Goal: Task Accomplishment & Management: Complete application form

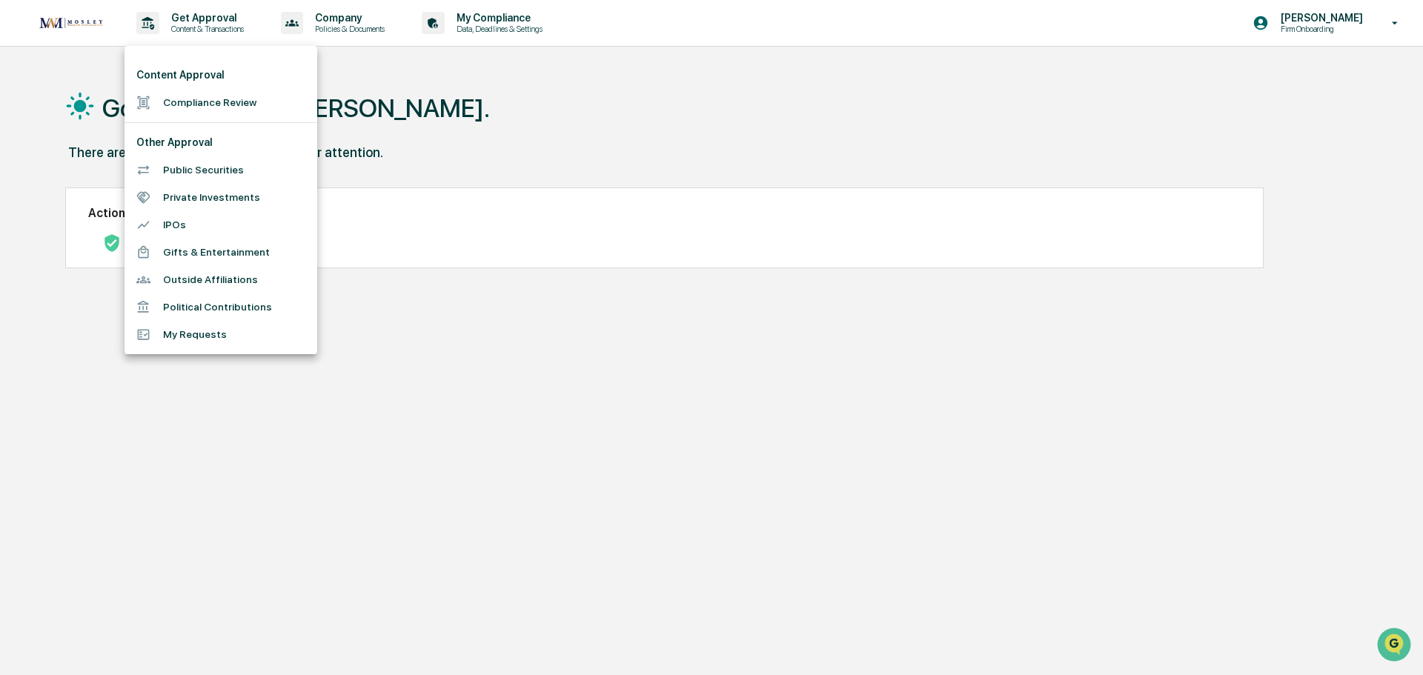
click at [181, 98] on li "Compliance Review" at bounding box center [220, 102] width 193 height 27
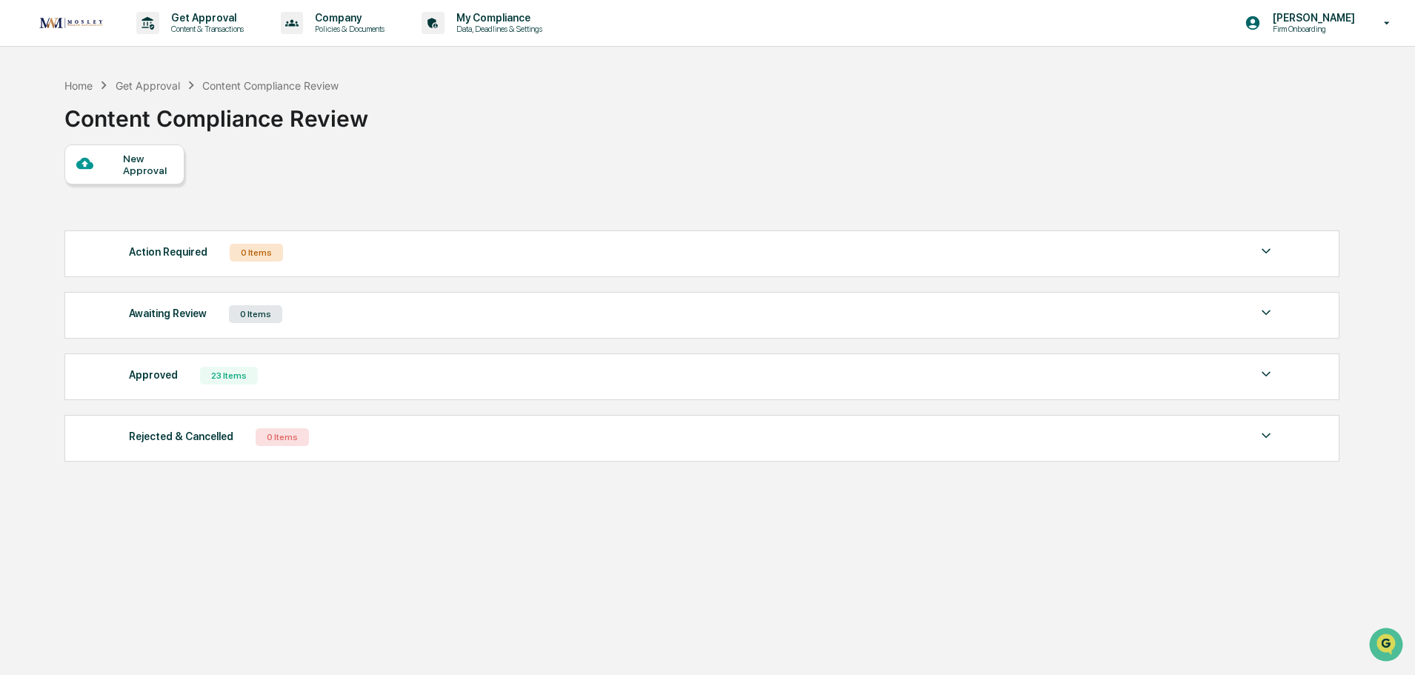
click at [137, 171] on div "New Approval" at bounding box center [148, 165] width 50 height 24
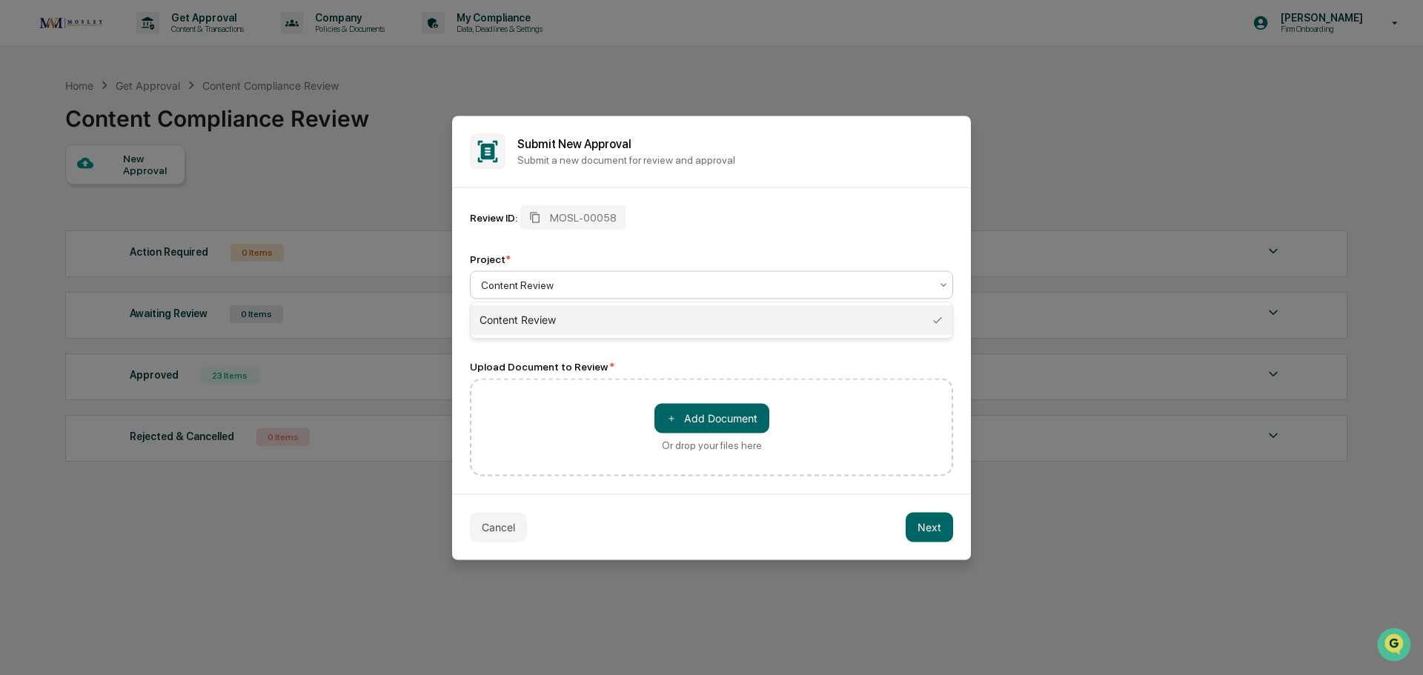
click at [557, 288] on div at bounding box center [705, 284] width 449 height 15
click at [516, 401] on div "＋ Add Document Or drop your files here" at bounding box center [711, 427] width 483 height 98
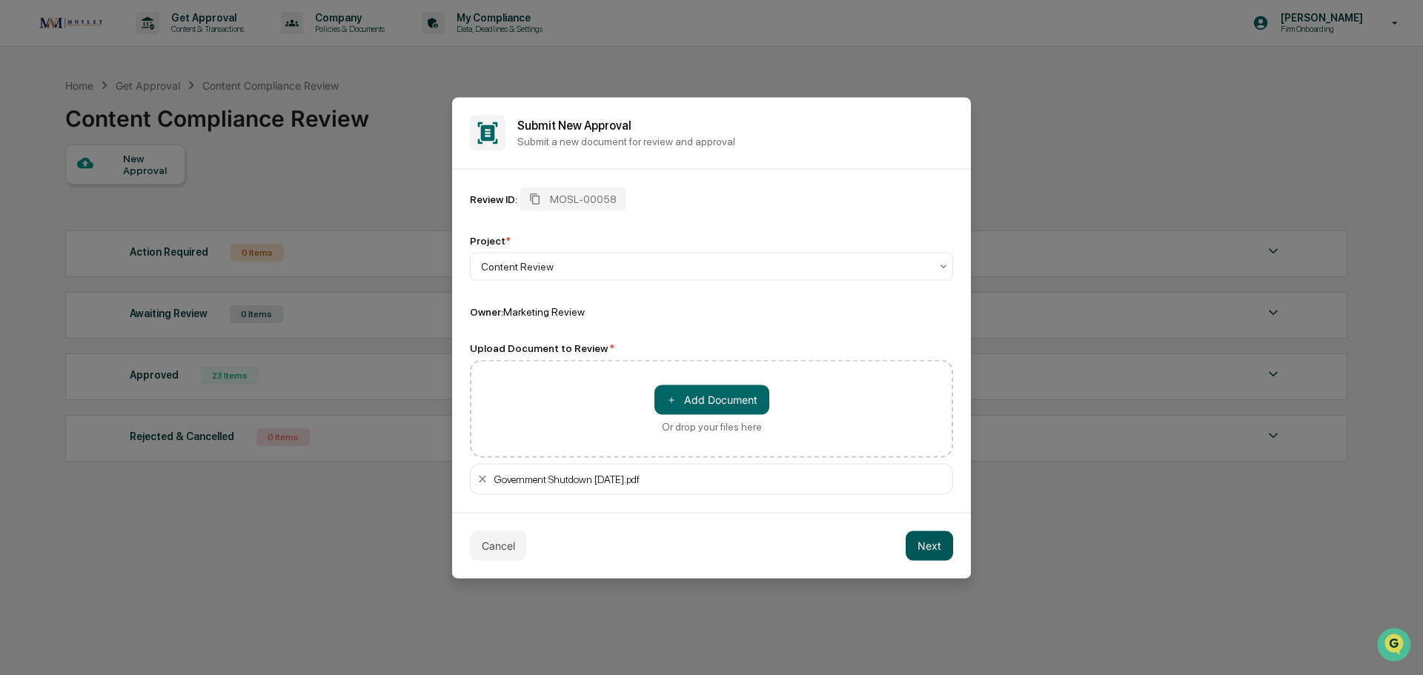
click at [928, 548] on button "Next" at bounding box center [928, 546] width 47 height 30
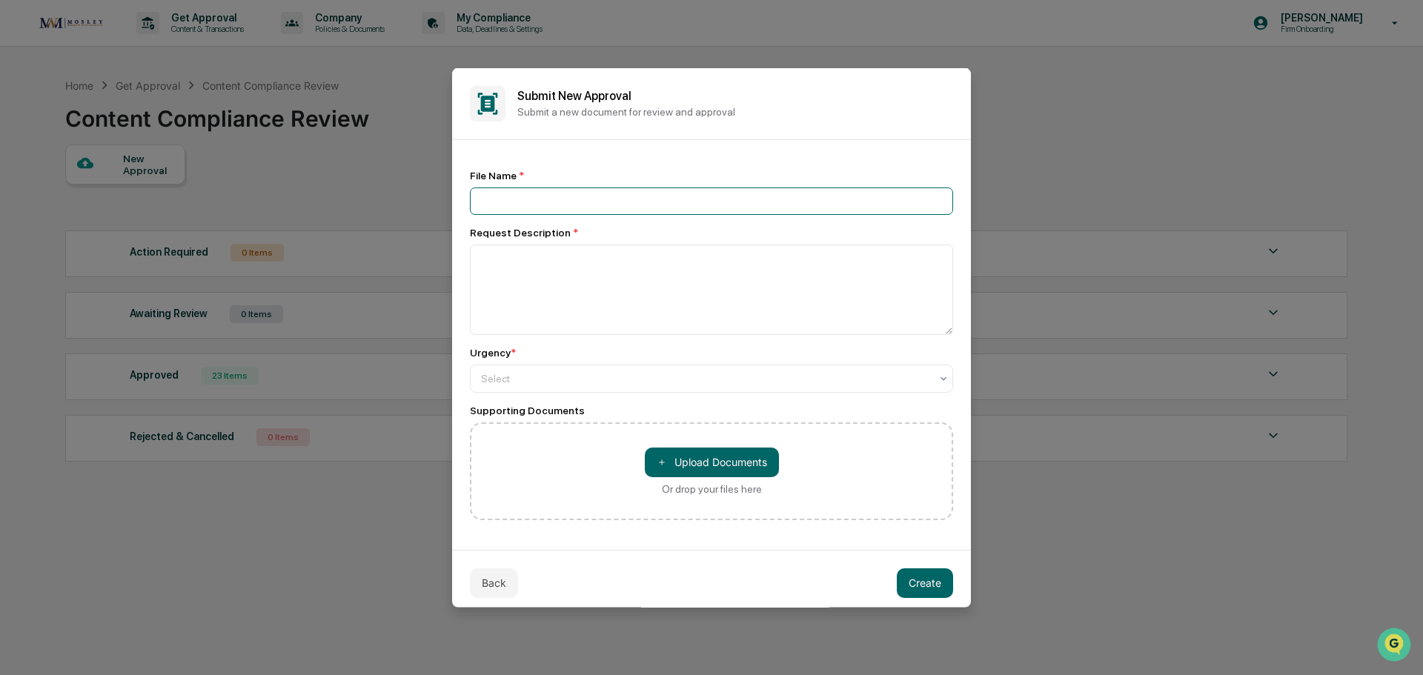
click at [506, 202] on input at bounding box center [711, 200] width 483 height 27
type input "**********"
click at [511, 266] on textarea at bounding box center [711, 289] width 483 height 90
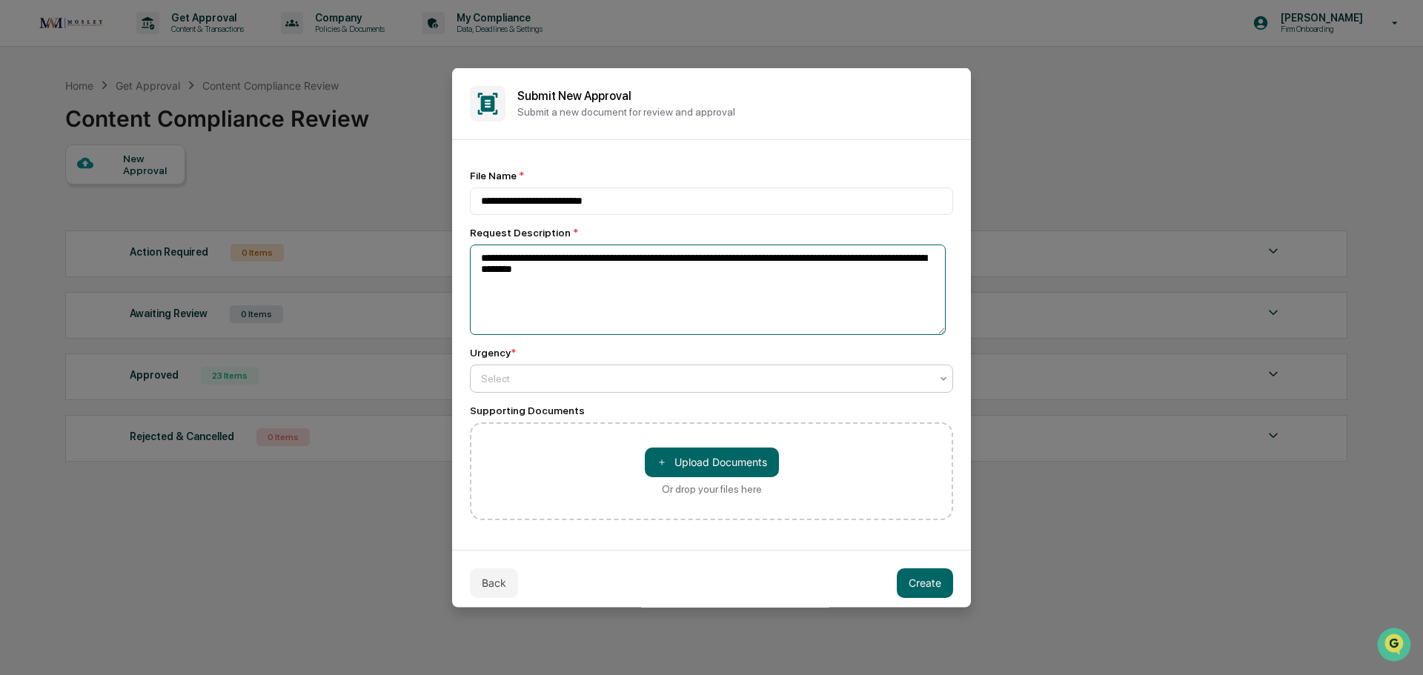
type textarea "**********"
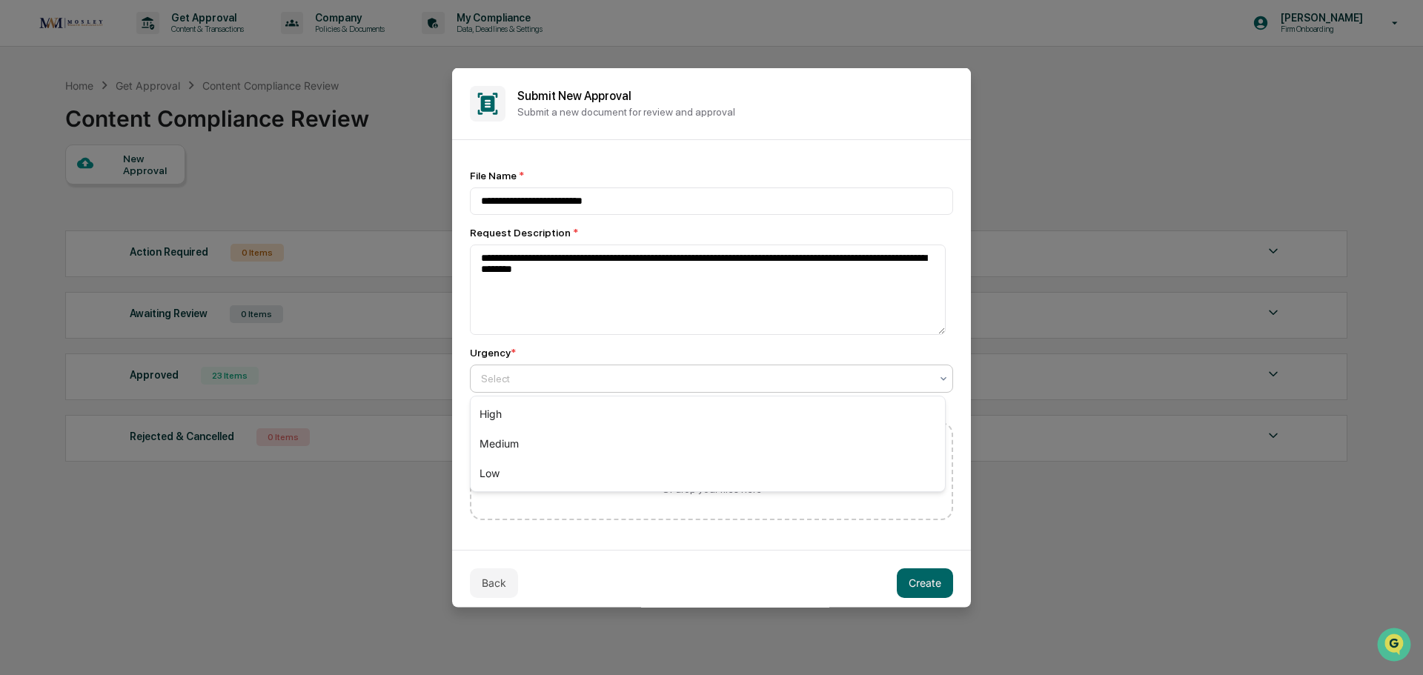
click at [940, 379] on icon at bounding box center [943, 378] width 6 height 4
click at [495, 411] on div "High" at bounding box center [708, 414] width 474 height 30
click at [913, 584] on button "Create" at bounding box center [925, 583] width 56 height 30
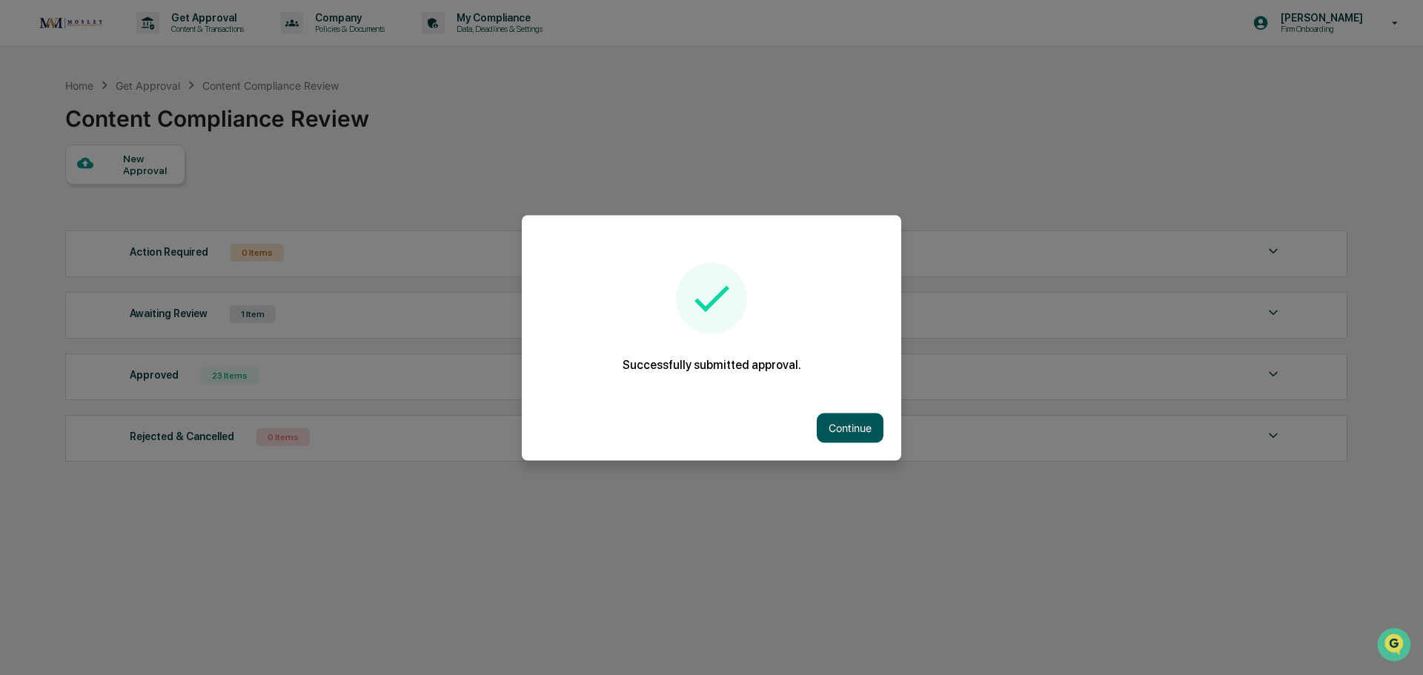
click at [862, 427] on button "Continue" at bounding box center [850, 428] width 67 height 30
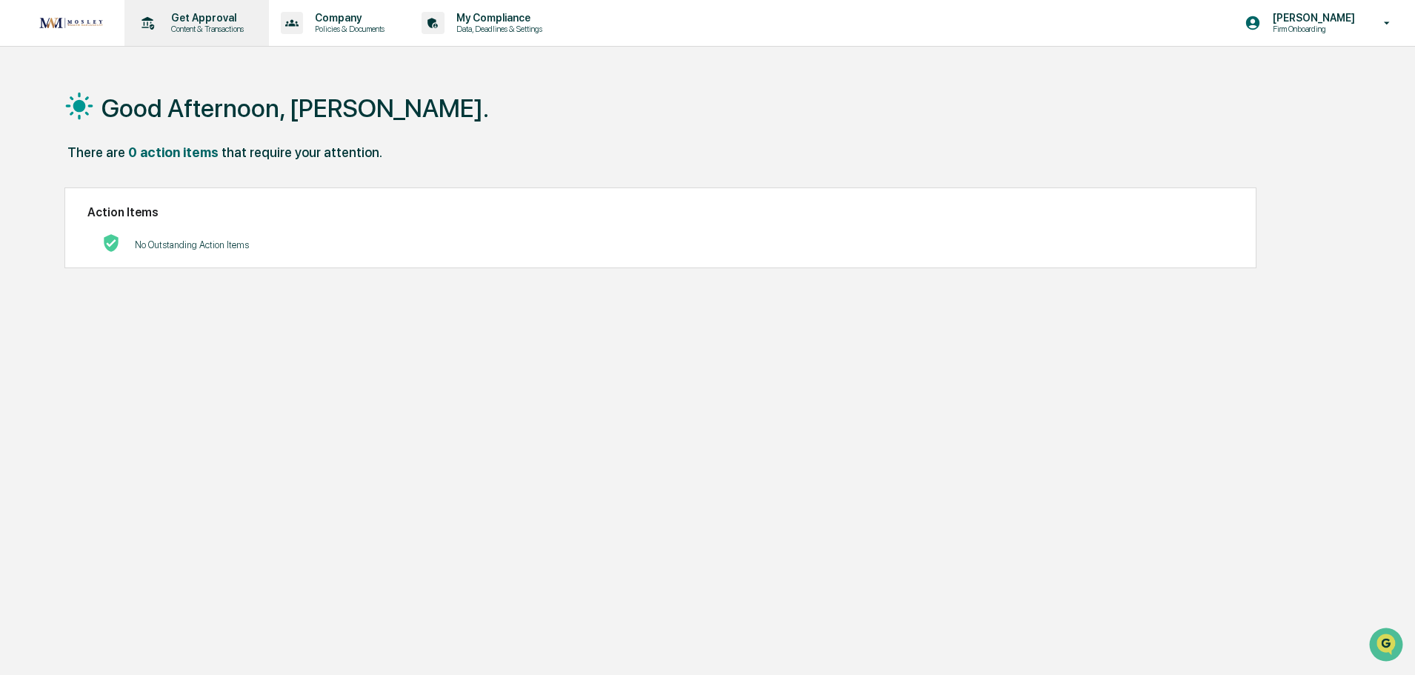
click at [210, 21] on p "Get Approval" at bounding box center [205, 18] width 92 height 12
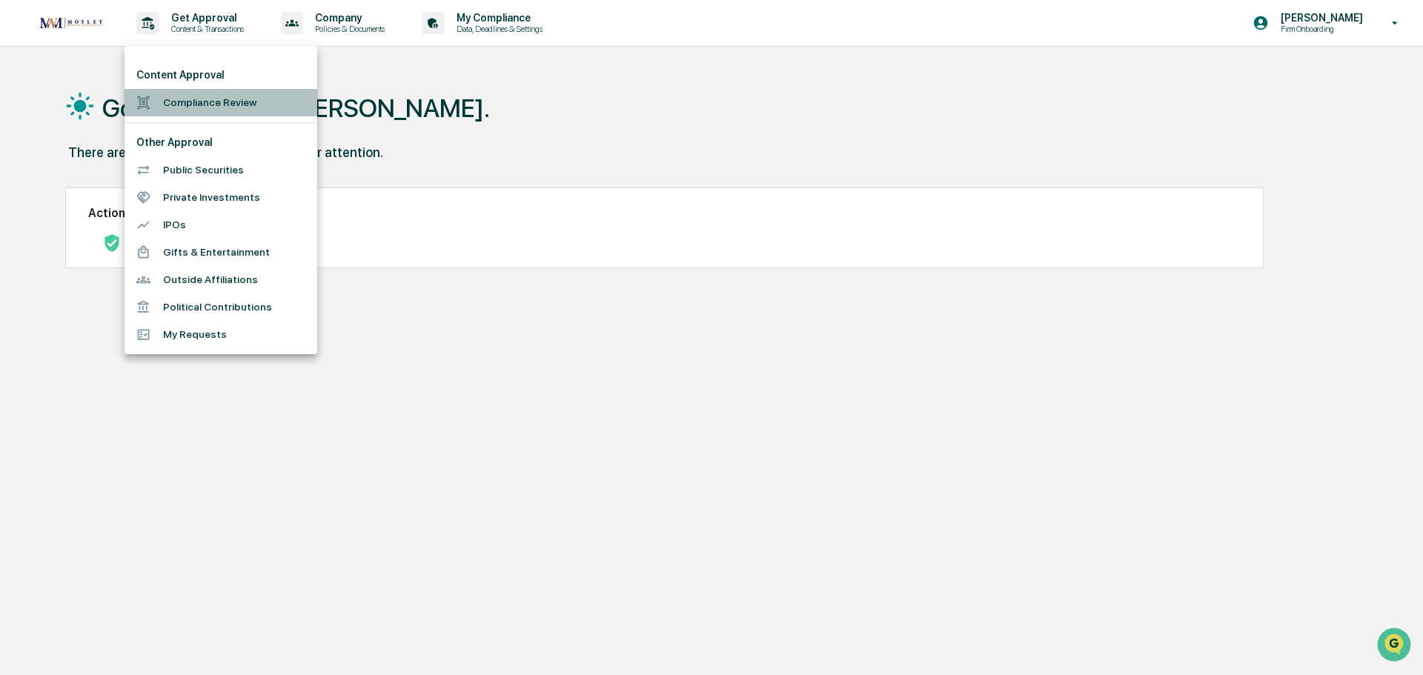
click at [179, 102] on li "Compliance Review" at bounding box center [220, 102] width 193 height 27
